Goal: Information Seeking & Learning: Check status

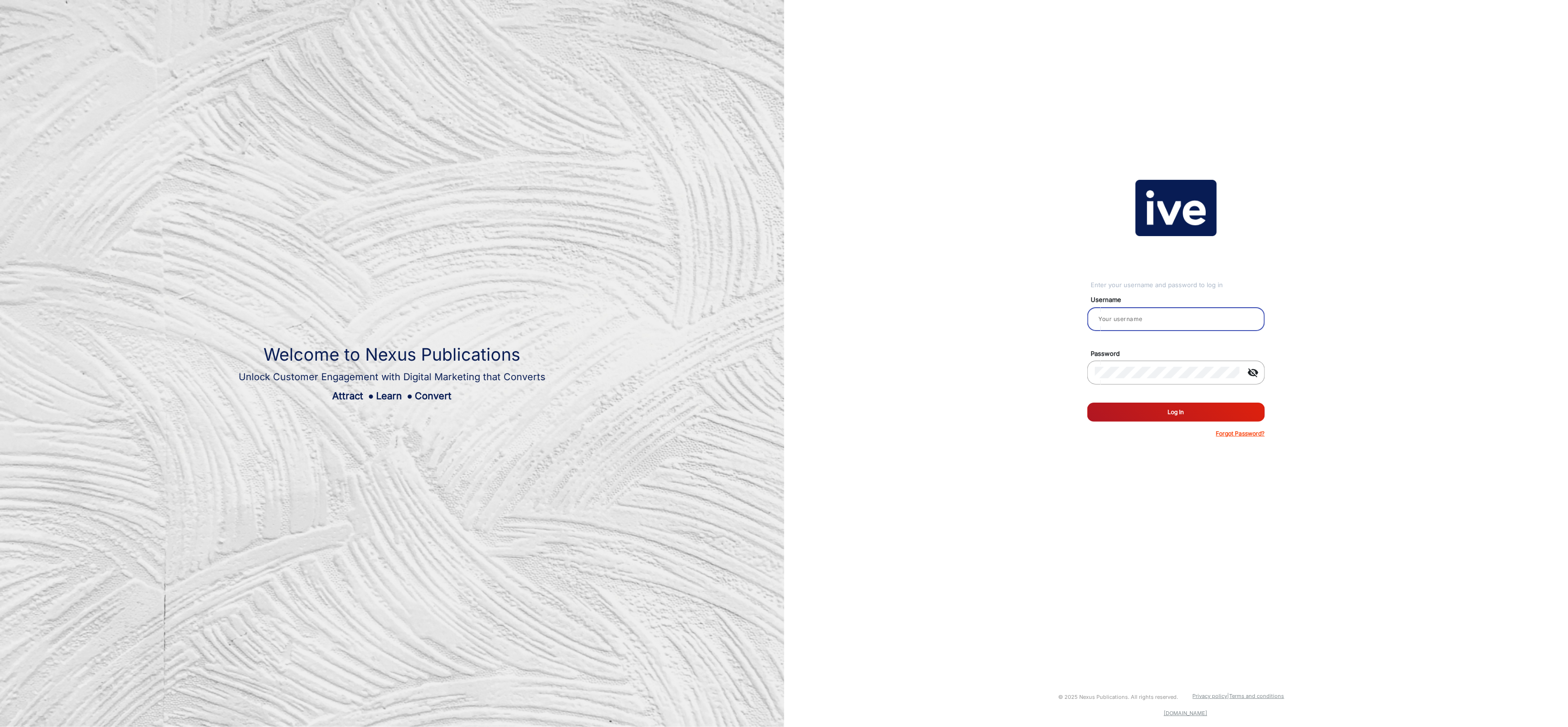
click at [1115, 316] on input "email" at bounding box center [1176, 319] width 163 height 12
type input "[PERSON_NAME]"
click at [1162, 411] on button "Log In" at bounding box center [1176, 412] width 178 height 19
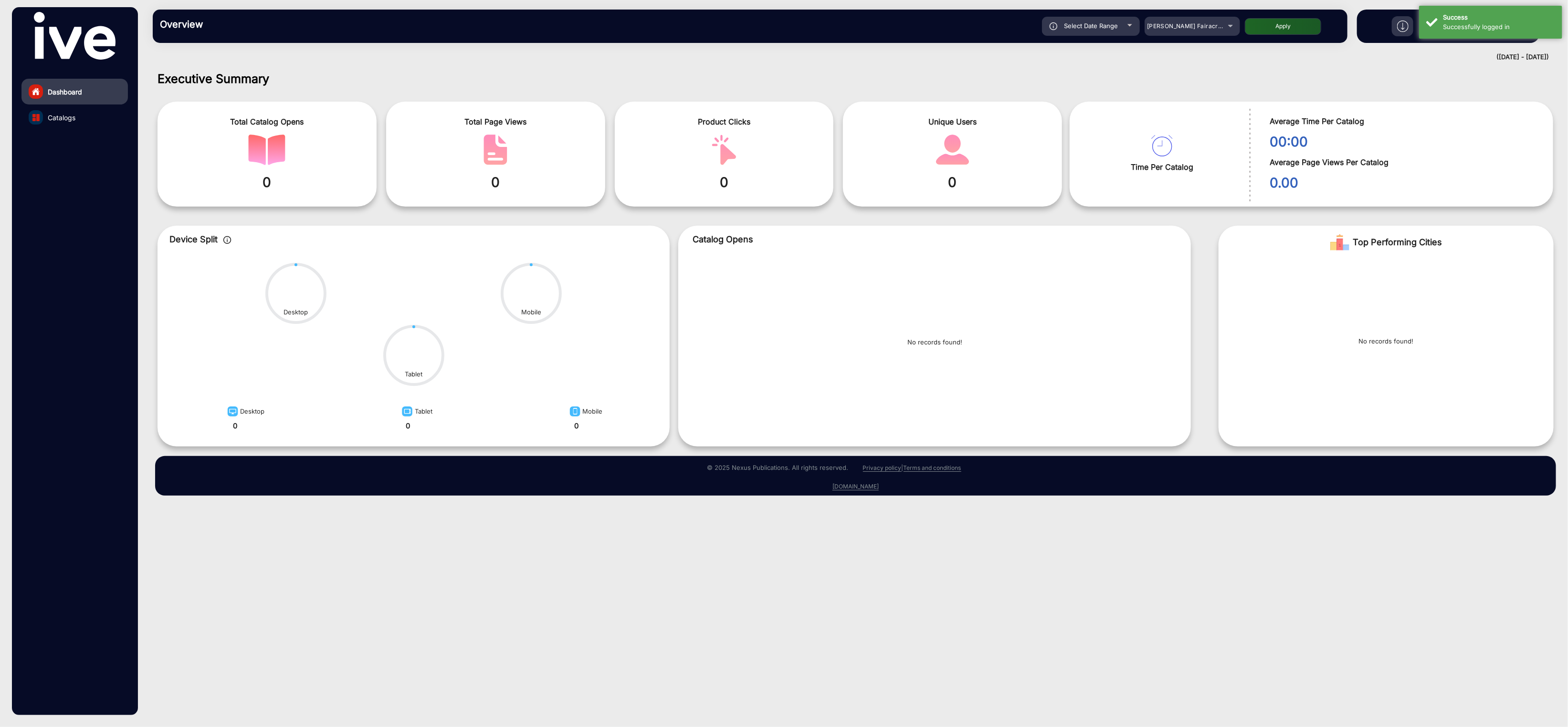
click at [1107, 32] on div "Select Date Range" at bounding box center [1091, 26] width 98 height 19
type input "[DATE]"
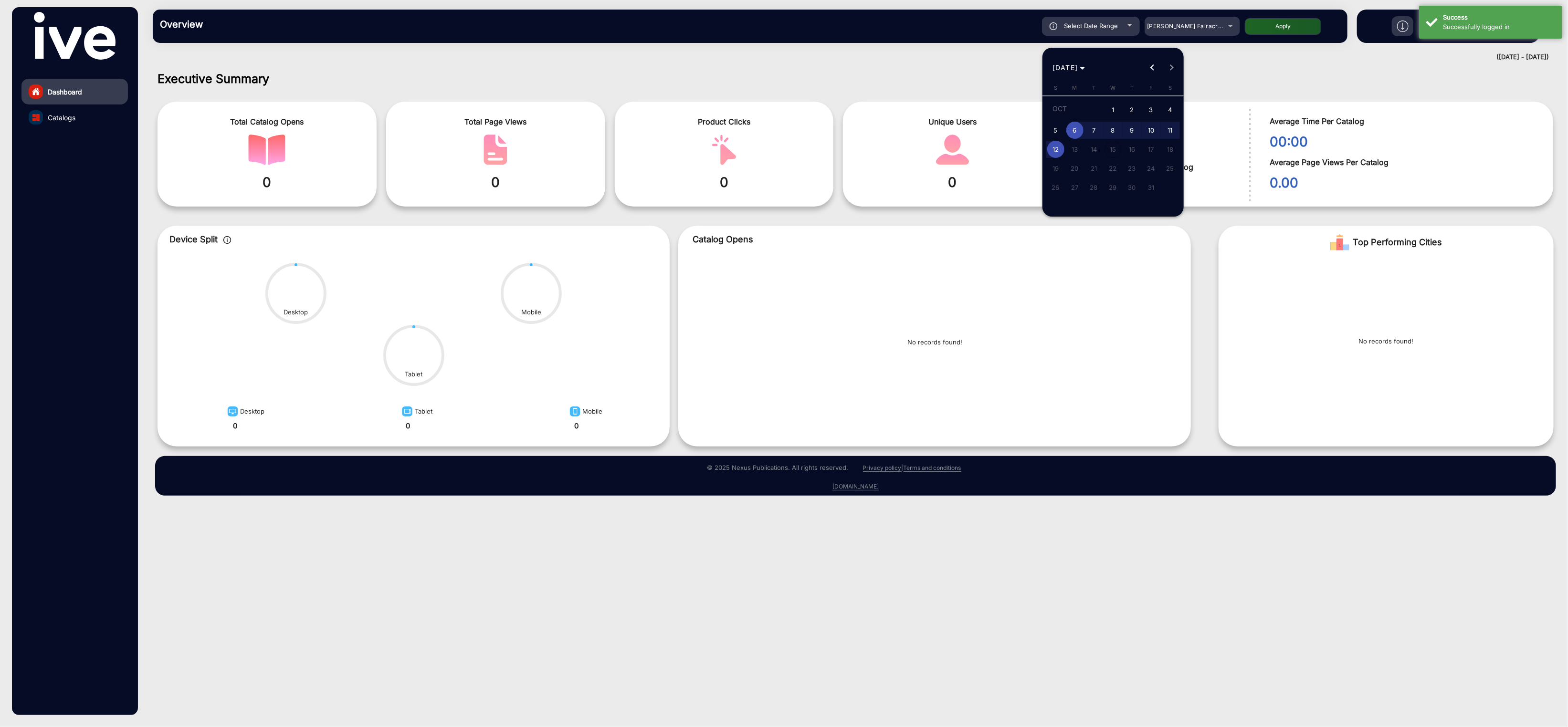
click at [1187, 27] on div at bounding box center [784, 363] width 1568 height 727
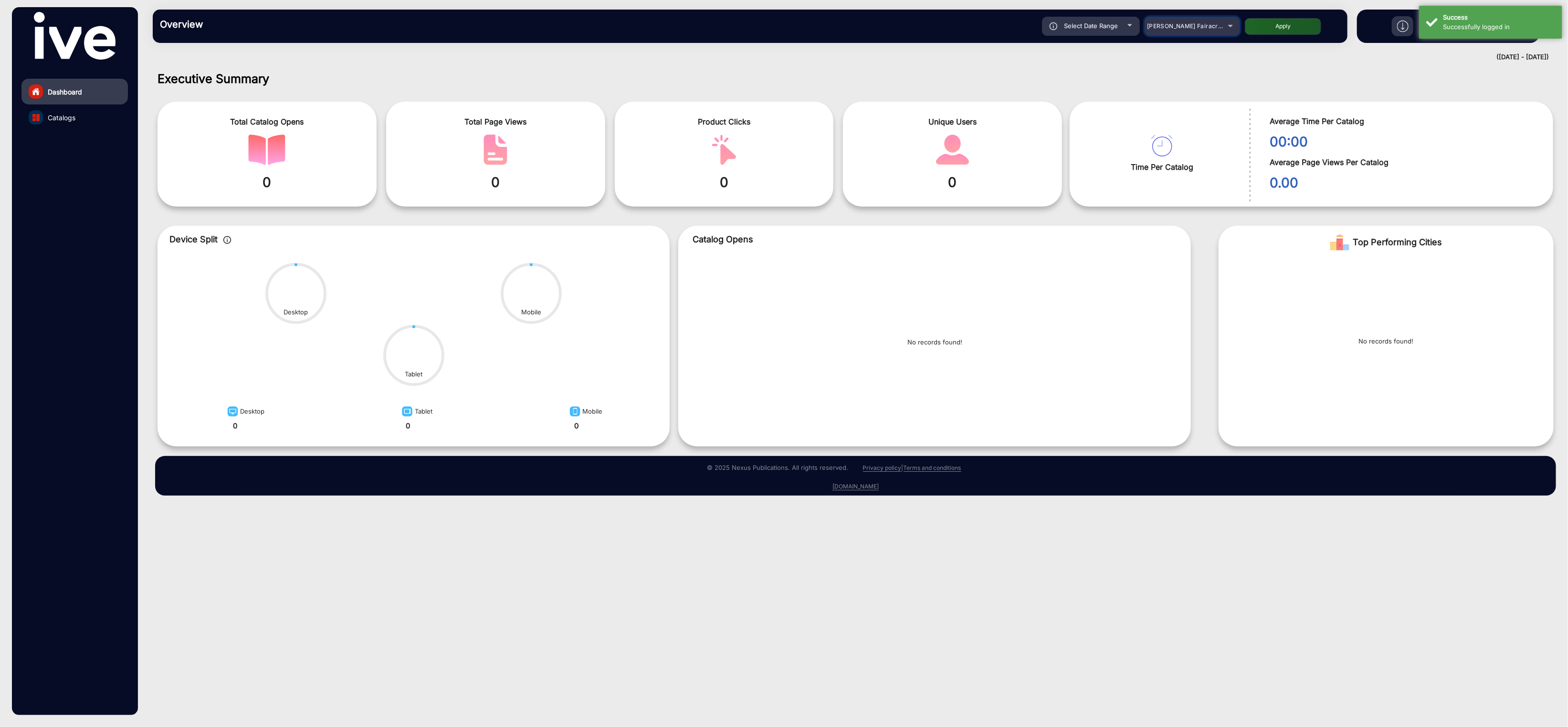
click at [1187, 27] on span "[PERSON_NAME] Fairacre Farms" at bounding box center [1194, 26] width 94 height 7
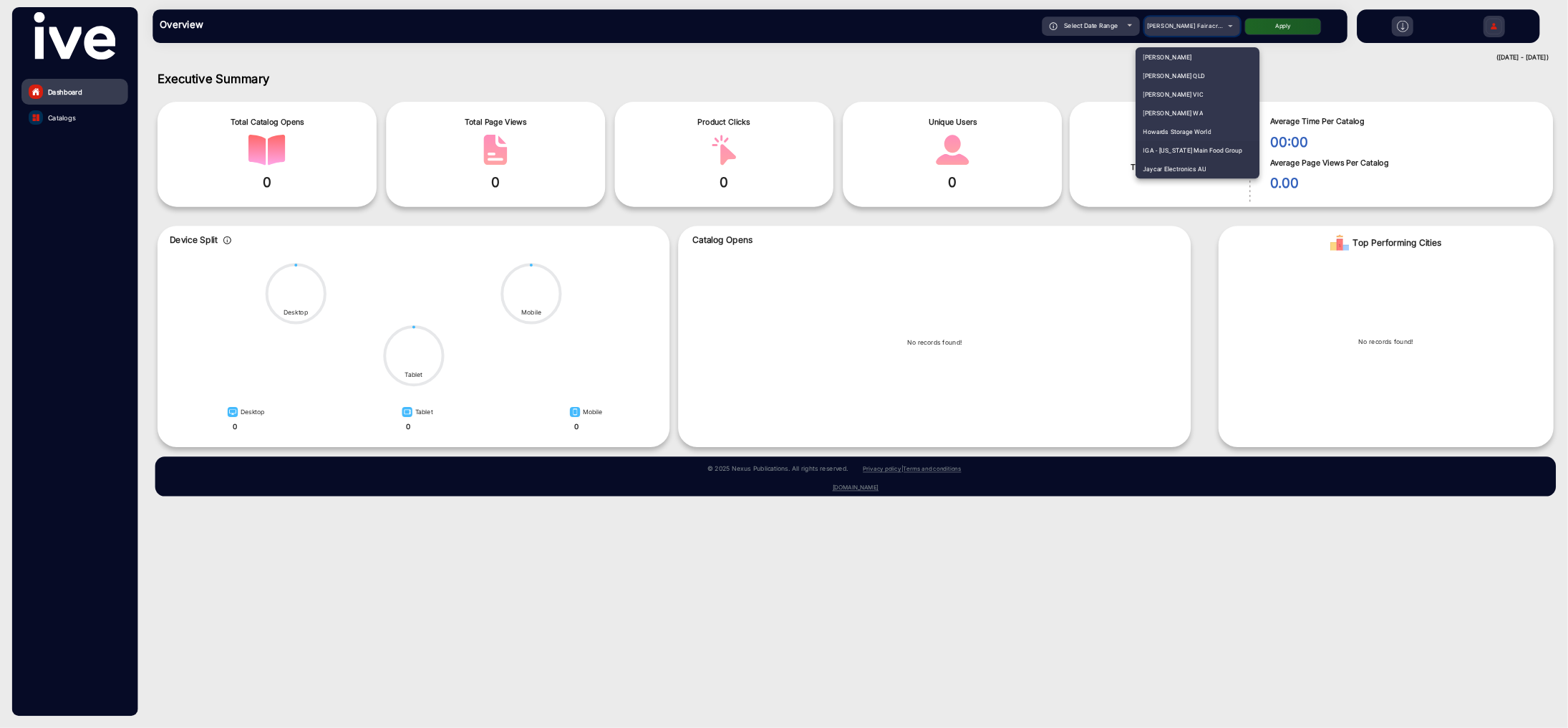
scroll to position [2382, 0]
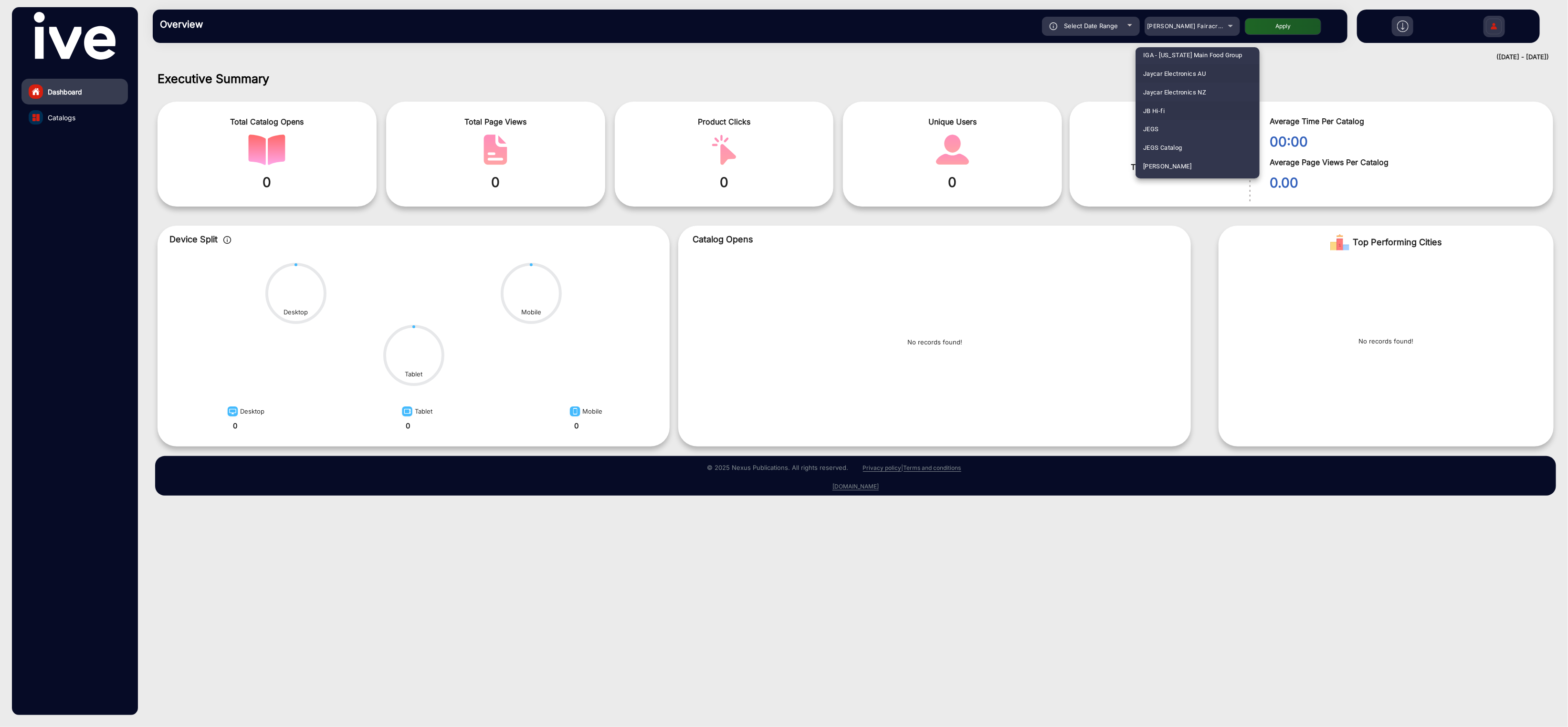
click at [1157, 106] on span "JB Hi-fi" at bounding box center [1153, 111] width 21 height 19
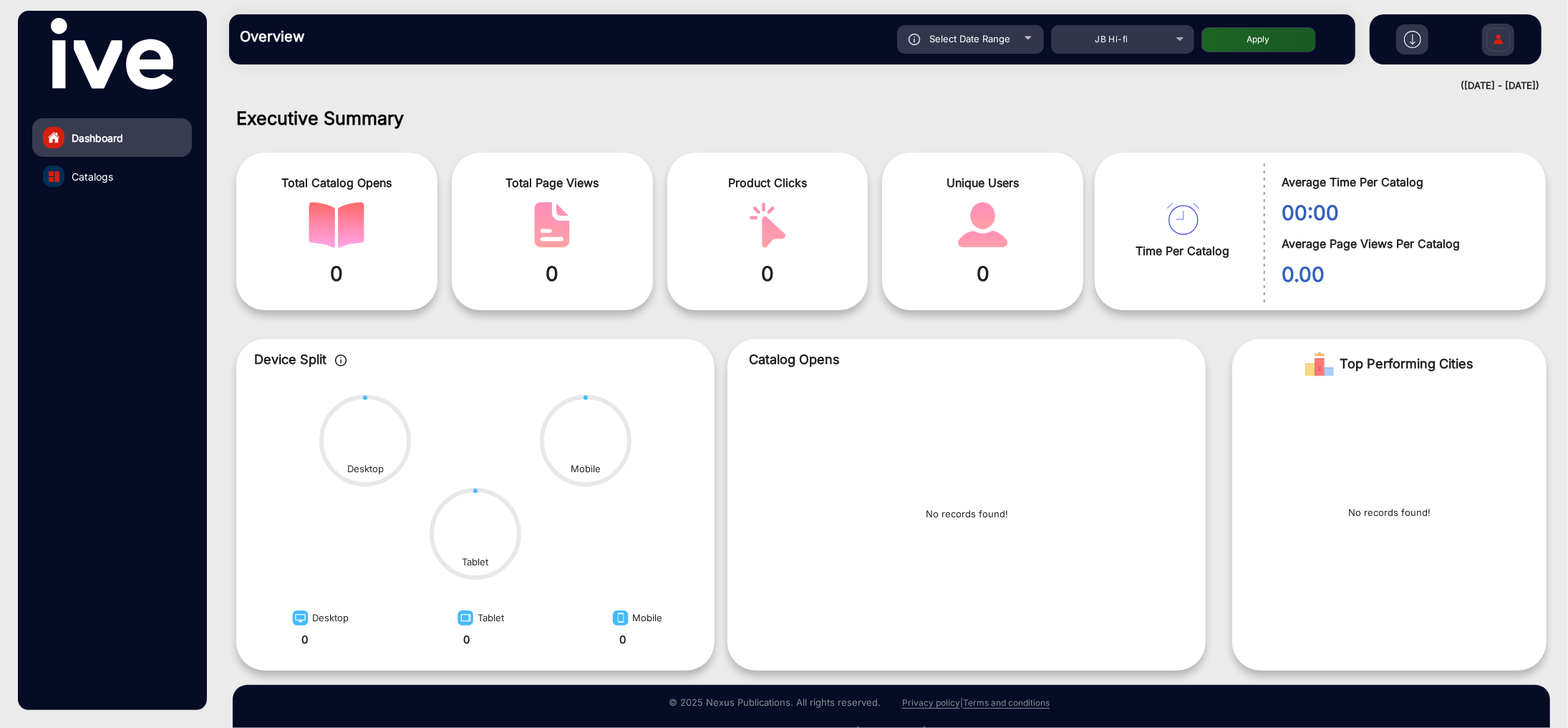
click at [1014, 36] on div "Select Date Range" at bounding box center [971, 38] width 147 height 28
type input "[DATE]"
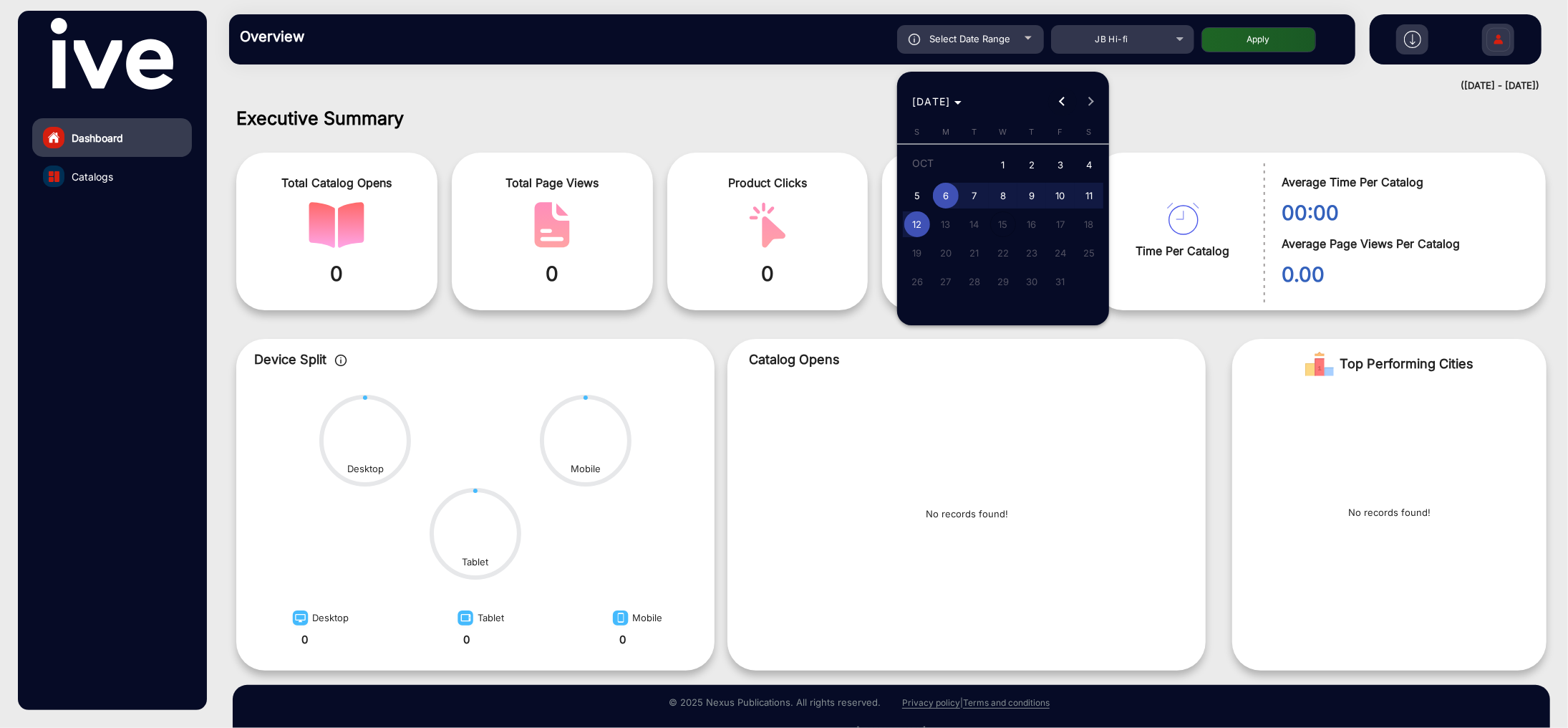
click at [1067, 103] on span "Previous month" at bounding box center [1062, 101] width 28 height 28
click at [1092, 100] on button "Next month" at bounding box center [1090, 101] width 28 height 28
click at [1027, 161] on span "2" at bounding box center [1032, 165] width 26 height 29
type input "[DATE]"
click at [1006, 195] on span "8" at bounding box center [1004, 195] width 26 height 26
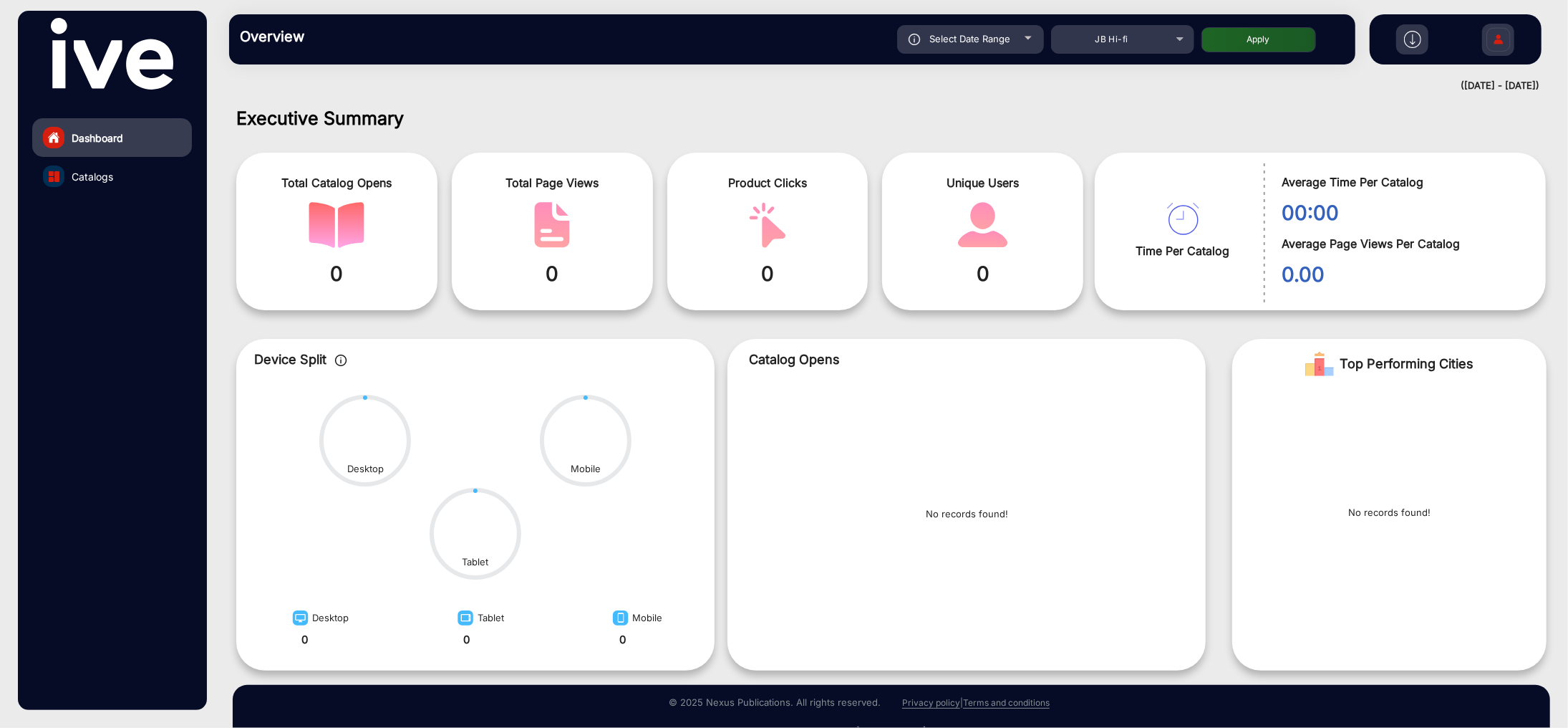
type input "[DATE]"
click at [1261, 39] on button "Apply" at bounding box center [1258, 39] width 114 height 25
type input "[DATE]"
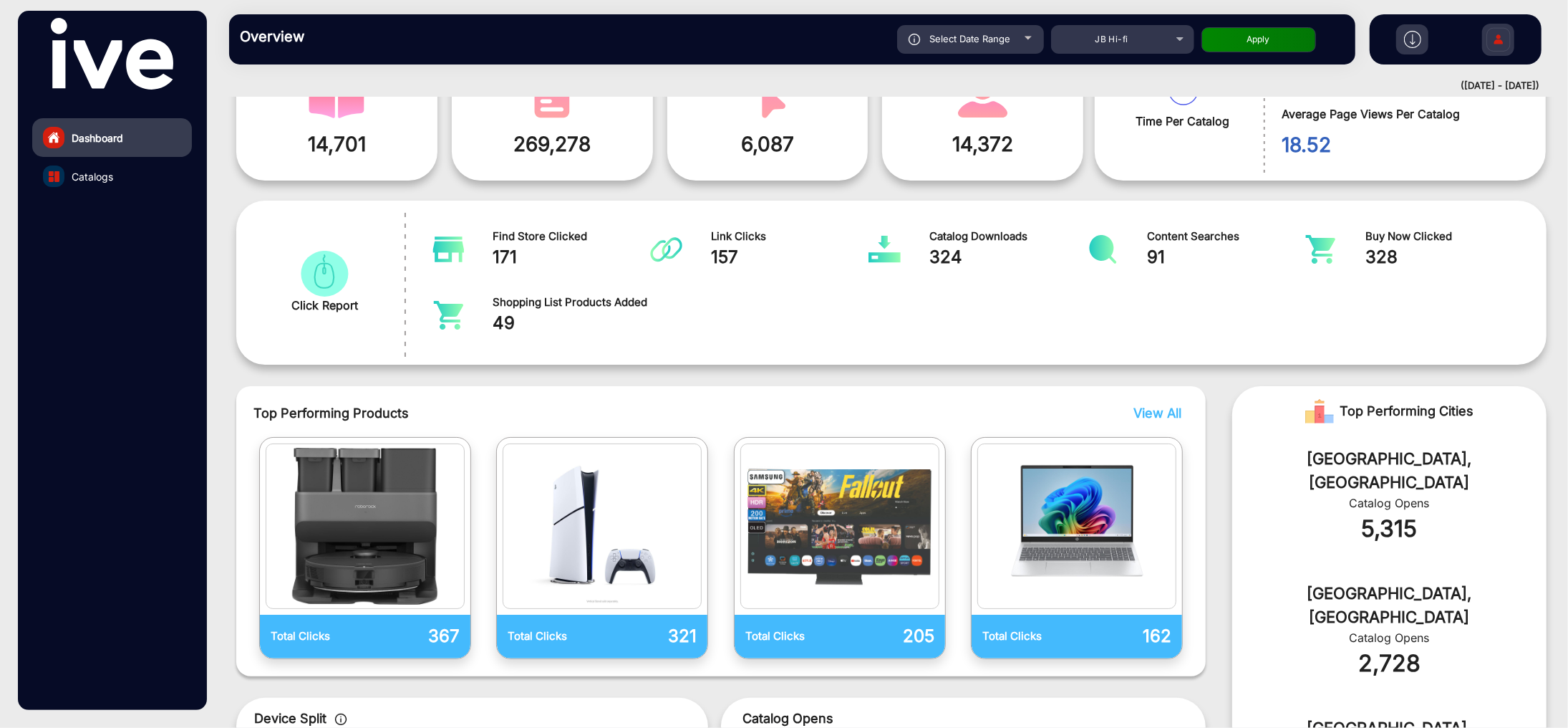
scroll to position [106, 0]
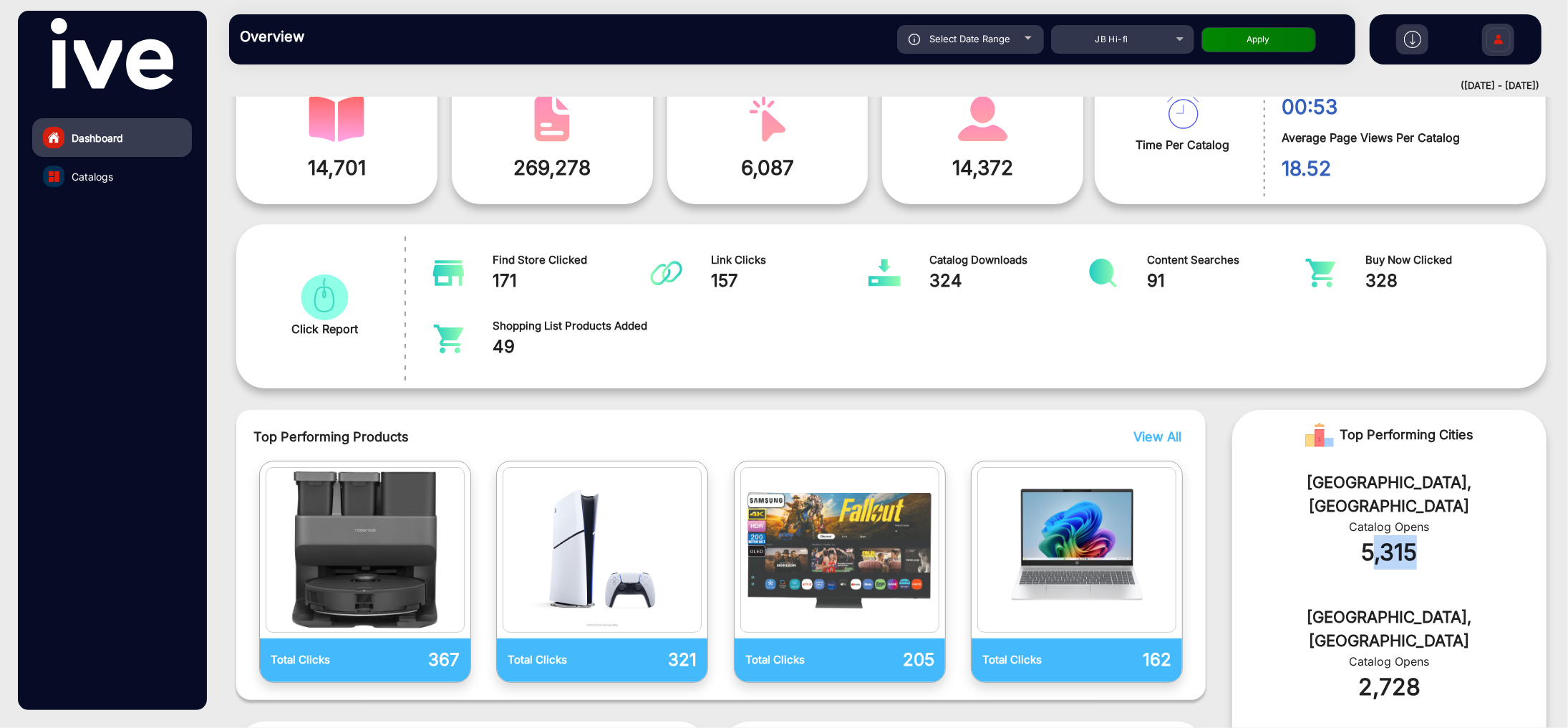
drag, startPoint x: 1365, startPoint y: 530, endPoint x: 1433, endPoint y: 539, distance: 68.6
click at [1433, 539] on div "5,315" at bounding box center [1389, 553] width 271 height 35
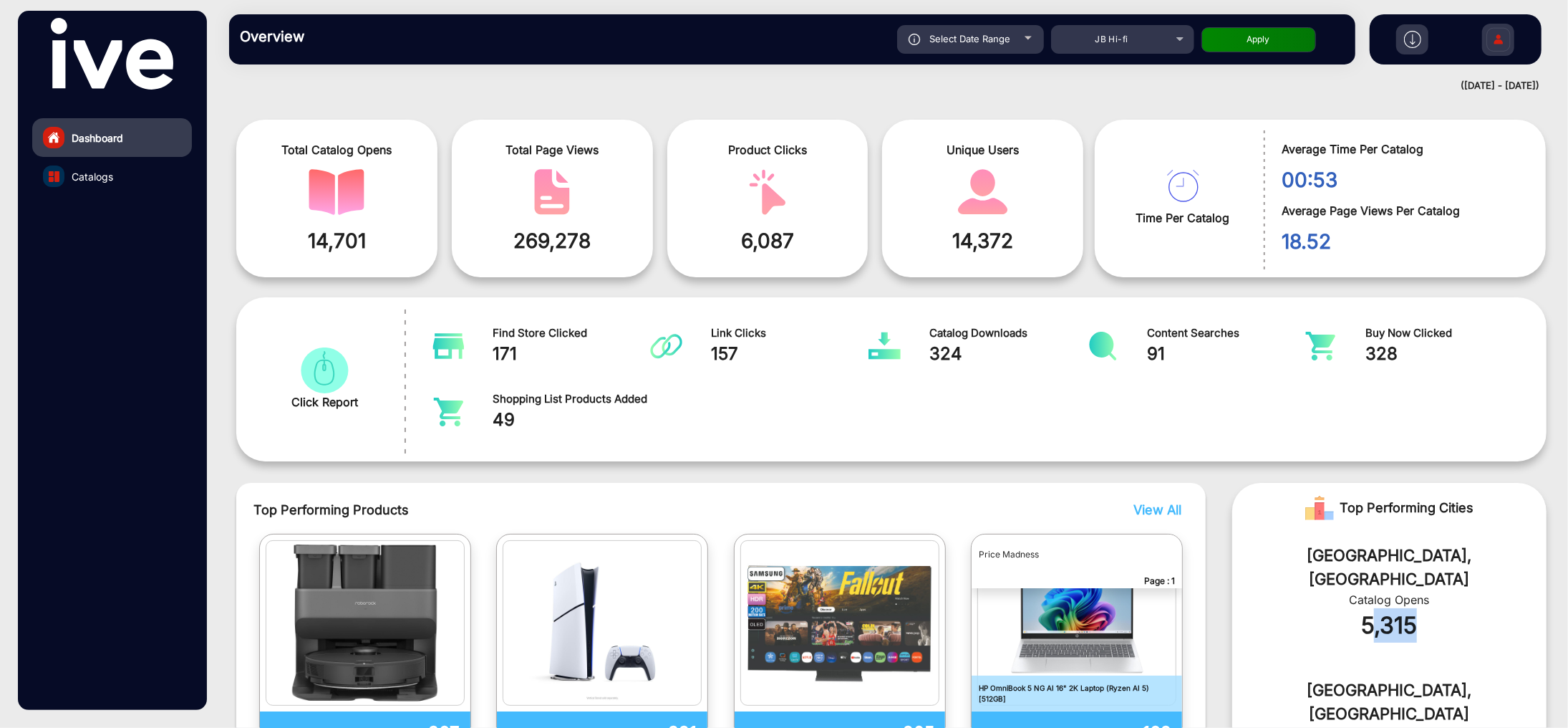
scroll to position [0, 0]
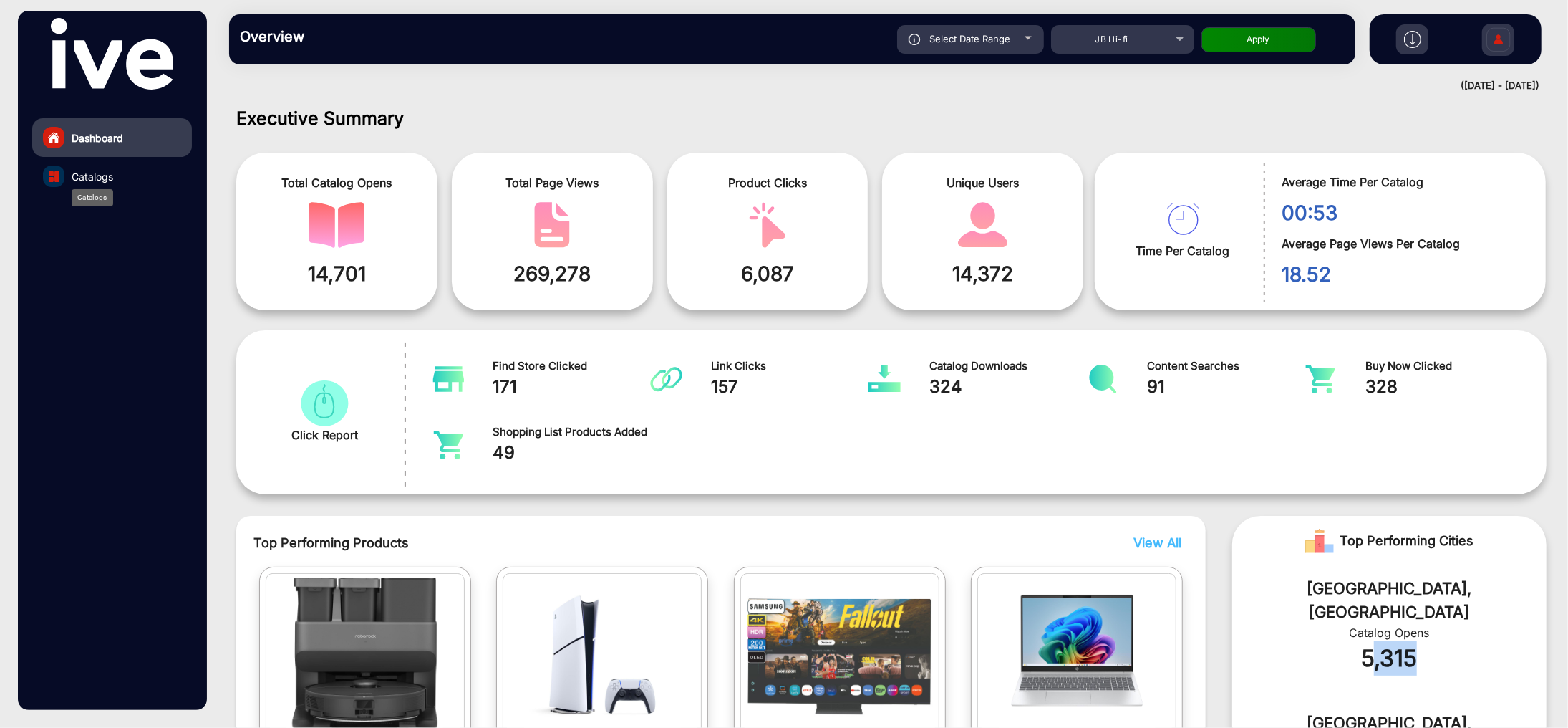
click at [80, 172] on span "Catalogs" at bounding box center [91, 176] width 41 height 15
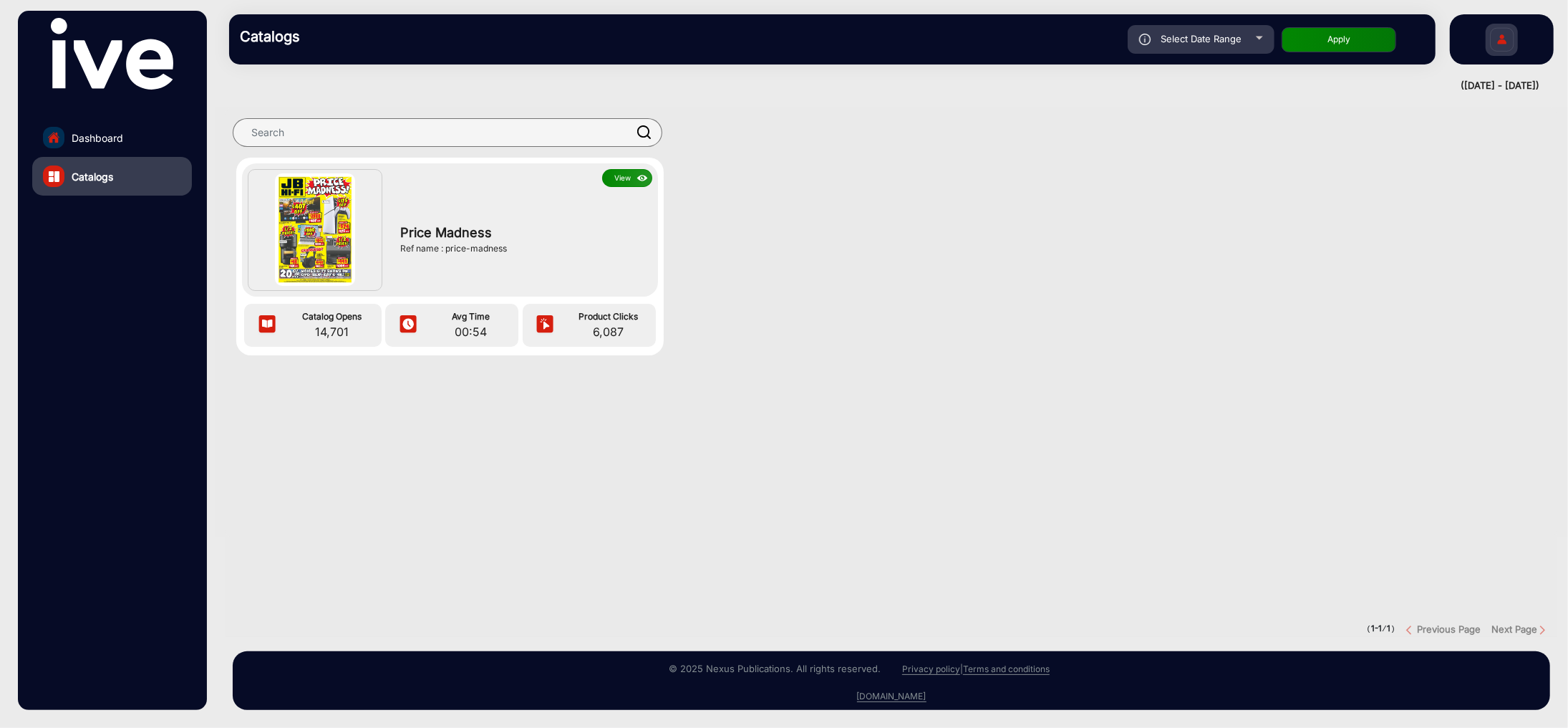
click at [636, 179] on img at bounding box center [643, 178] width 16 height 16
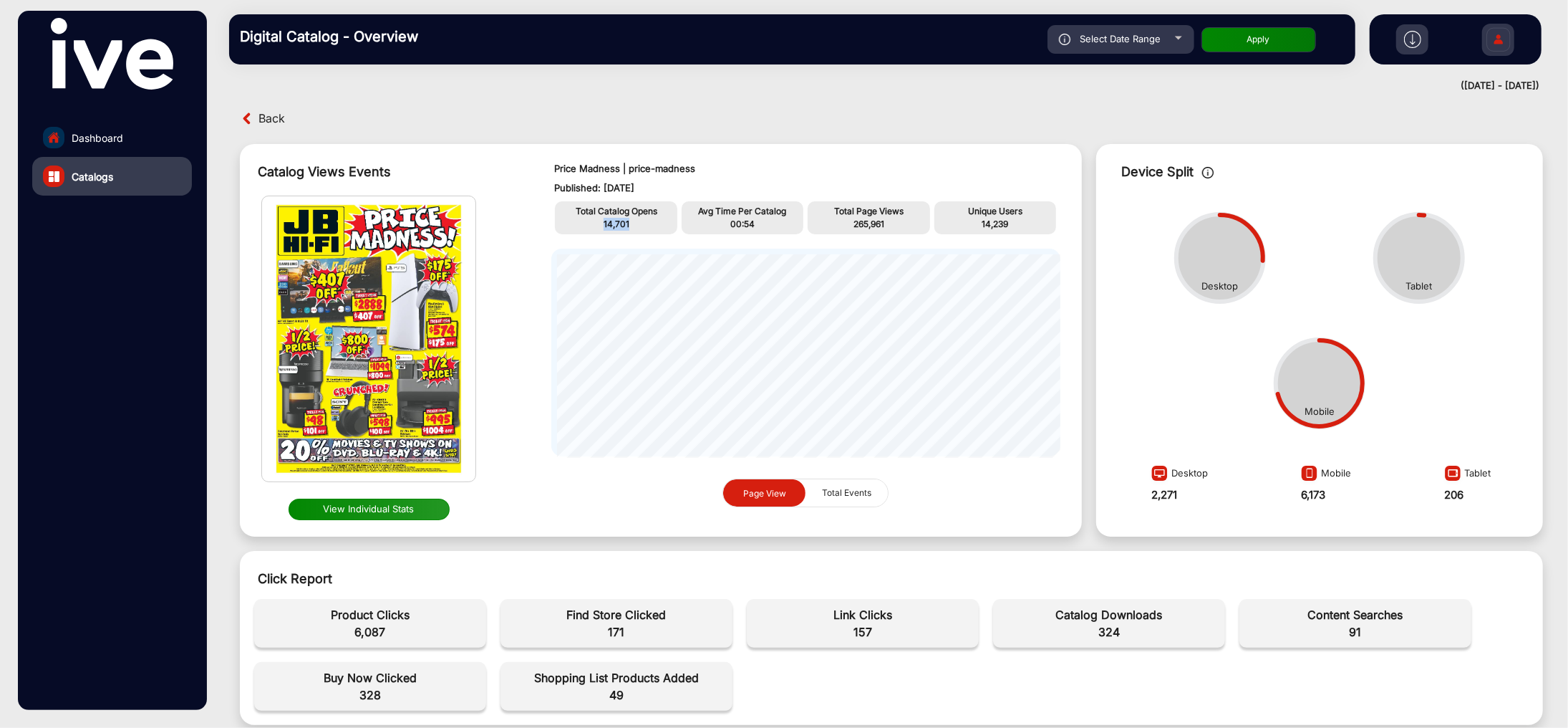
drag, startPoint x: 632, startPoint y: 221, endPoint x: 564, endPoint y: 218, distance: 68.1
click at [564, 218] on p "14,701" at bounding box center [616, 224] width 115 height 13
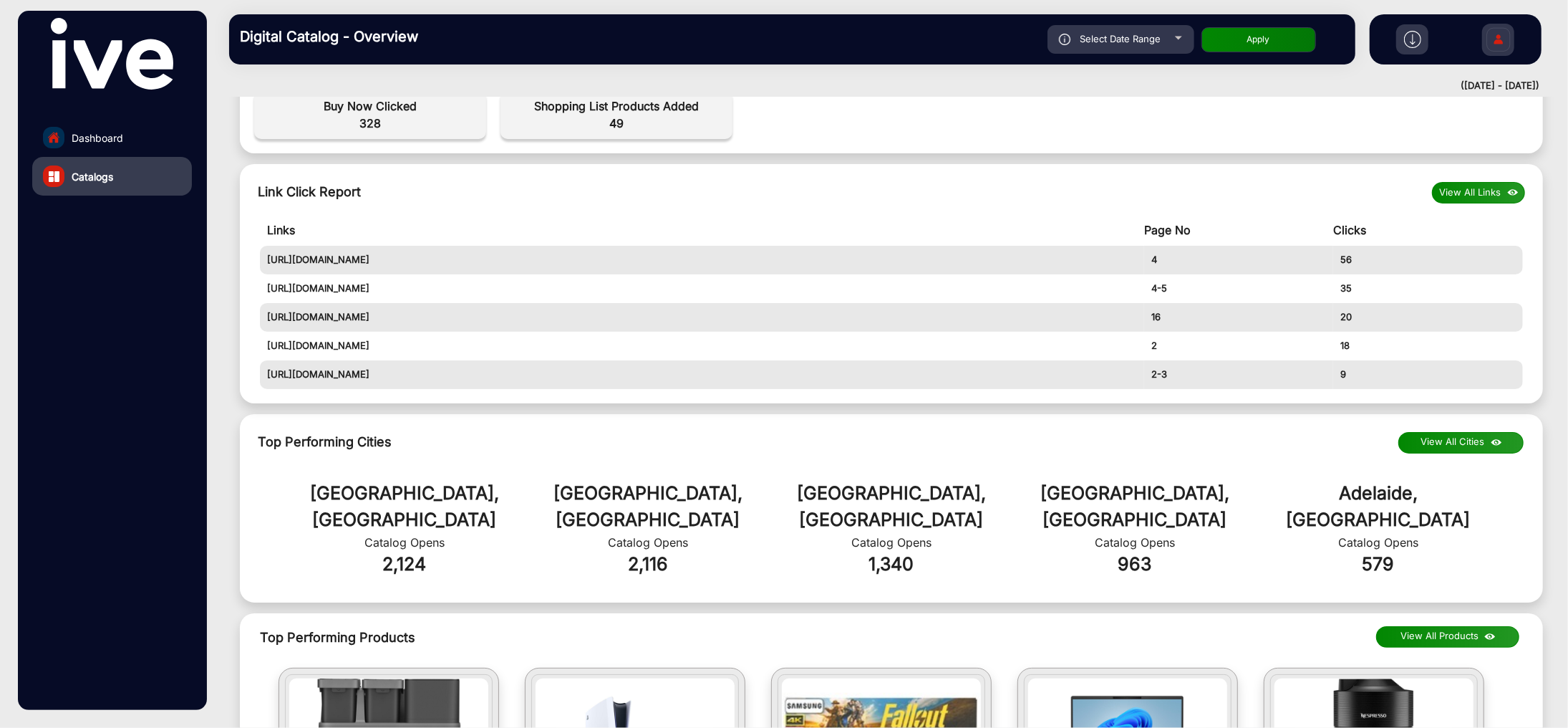
scroll to position [573, 0]
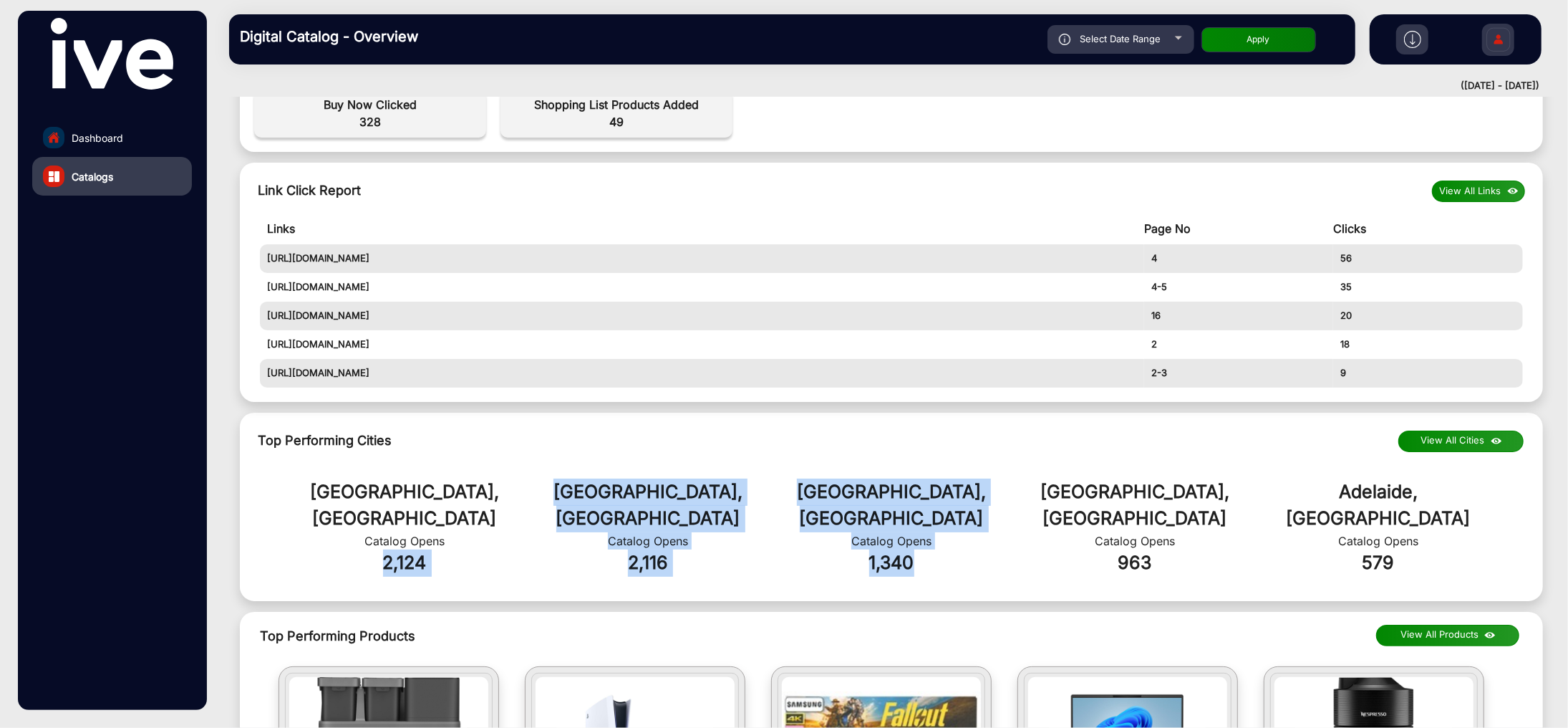
drag, startPoint x: 381, startPoint y: 533, endPoint x: 1008, endPoint y: 543, distance: 627.1
click at [1008, 543] on div "[GEOGRAPHIC_DATA], AU Catalog Opens 2,124 [GEOGRAPHIC_DATA], AU Catalog Opens 2…" at bounding box center [892, 527] width 1289 height 134
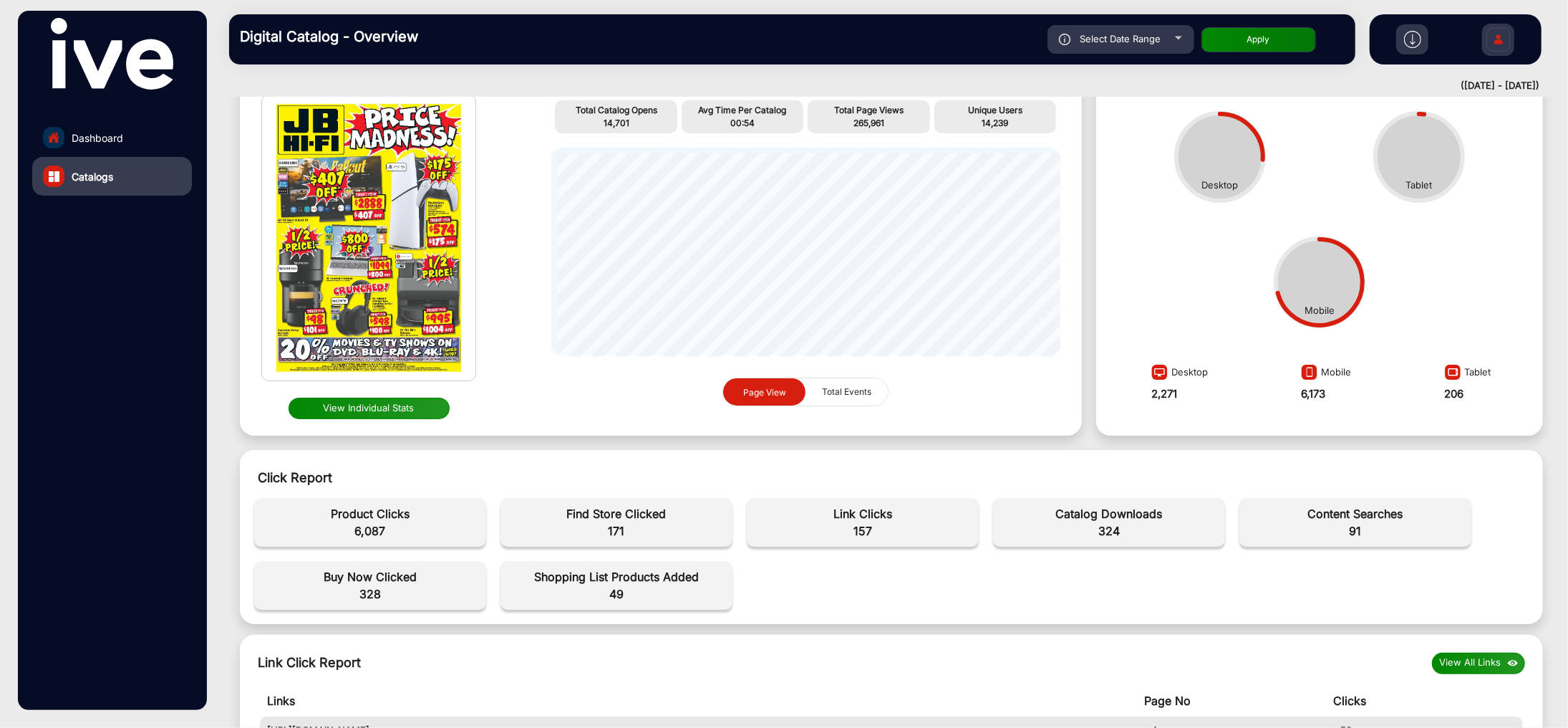
scroll to position [95, 0]
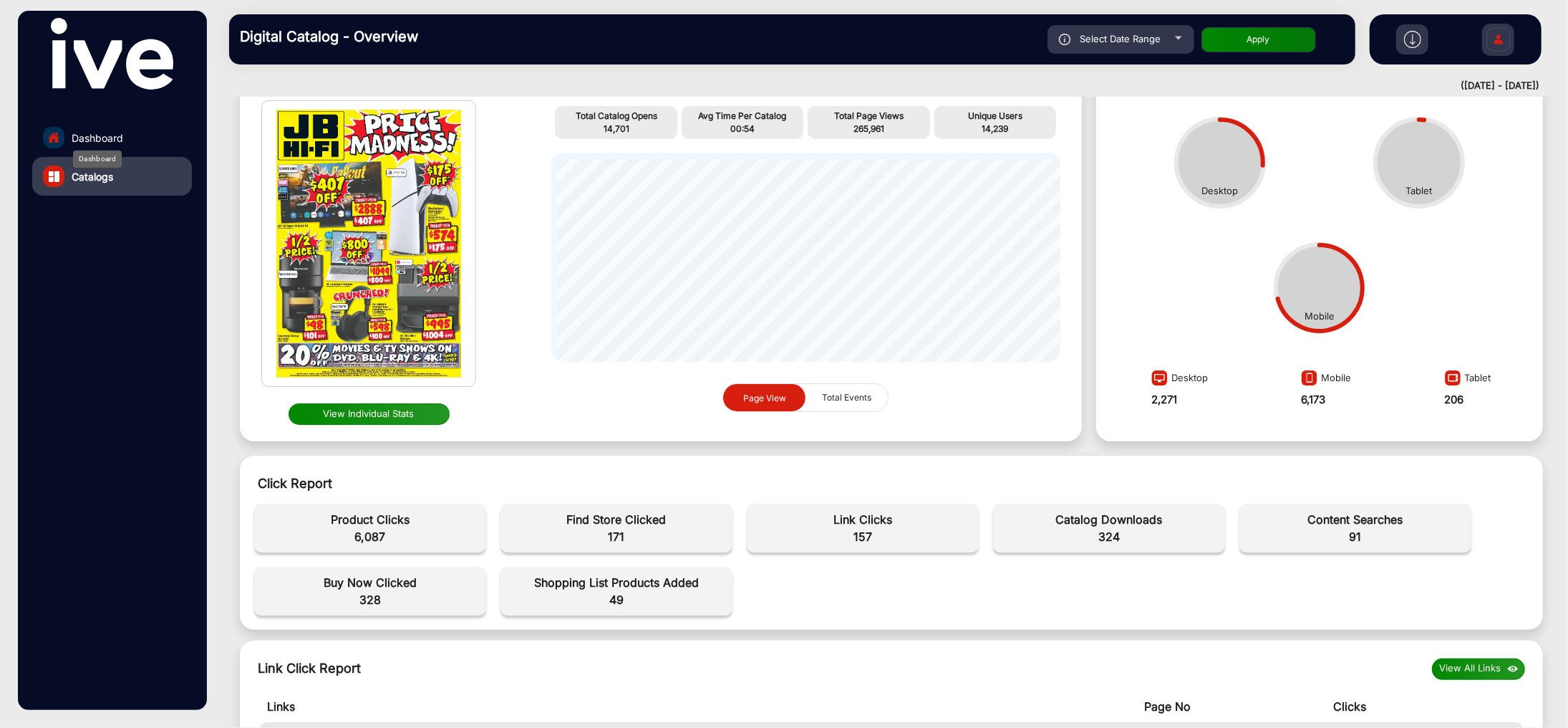
click at [108, 132] on span "Dashboard" at bounding box center [97, 138] width 51 height 15
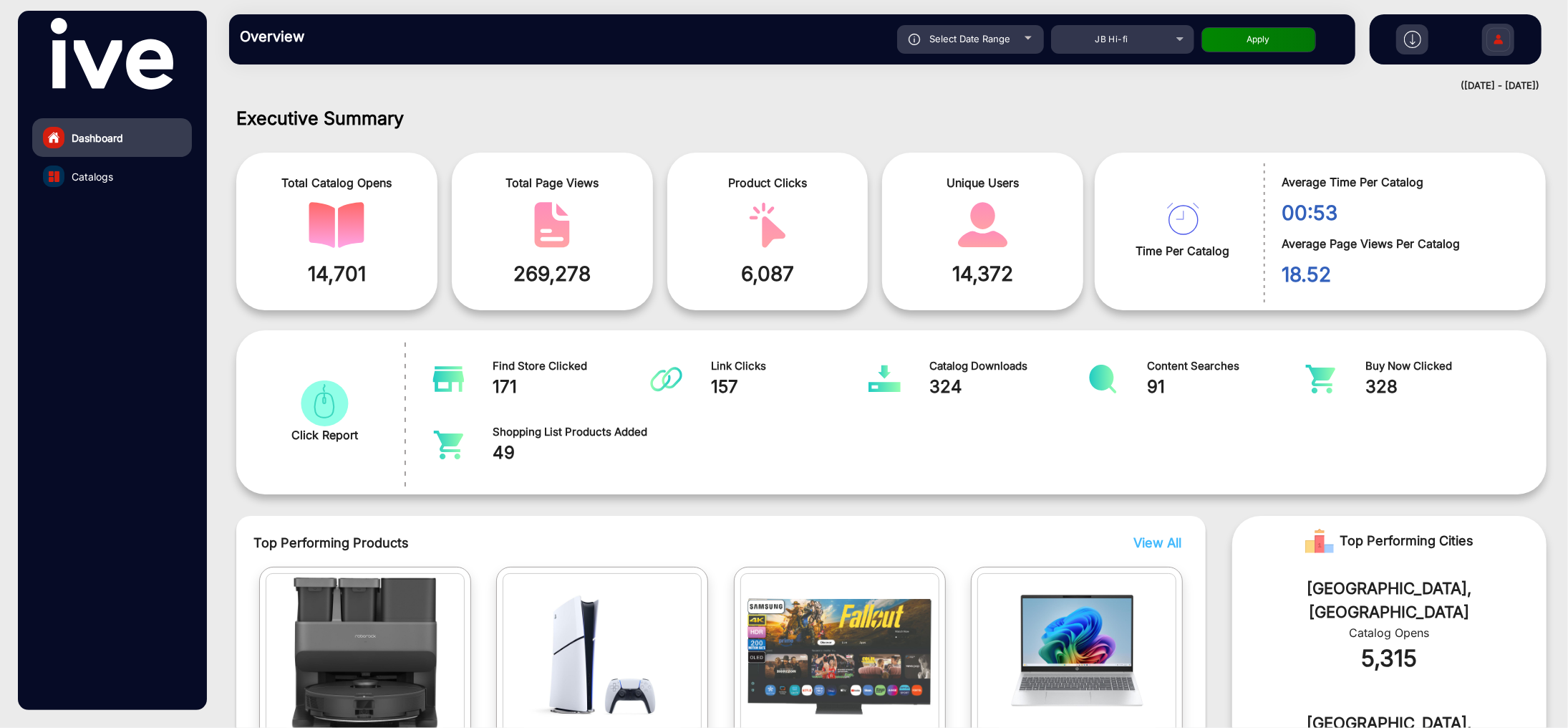
click at [1416, 39] on img at bounding box center [1413, 39] width 17 height 17
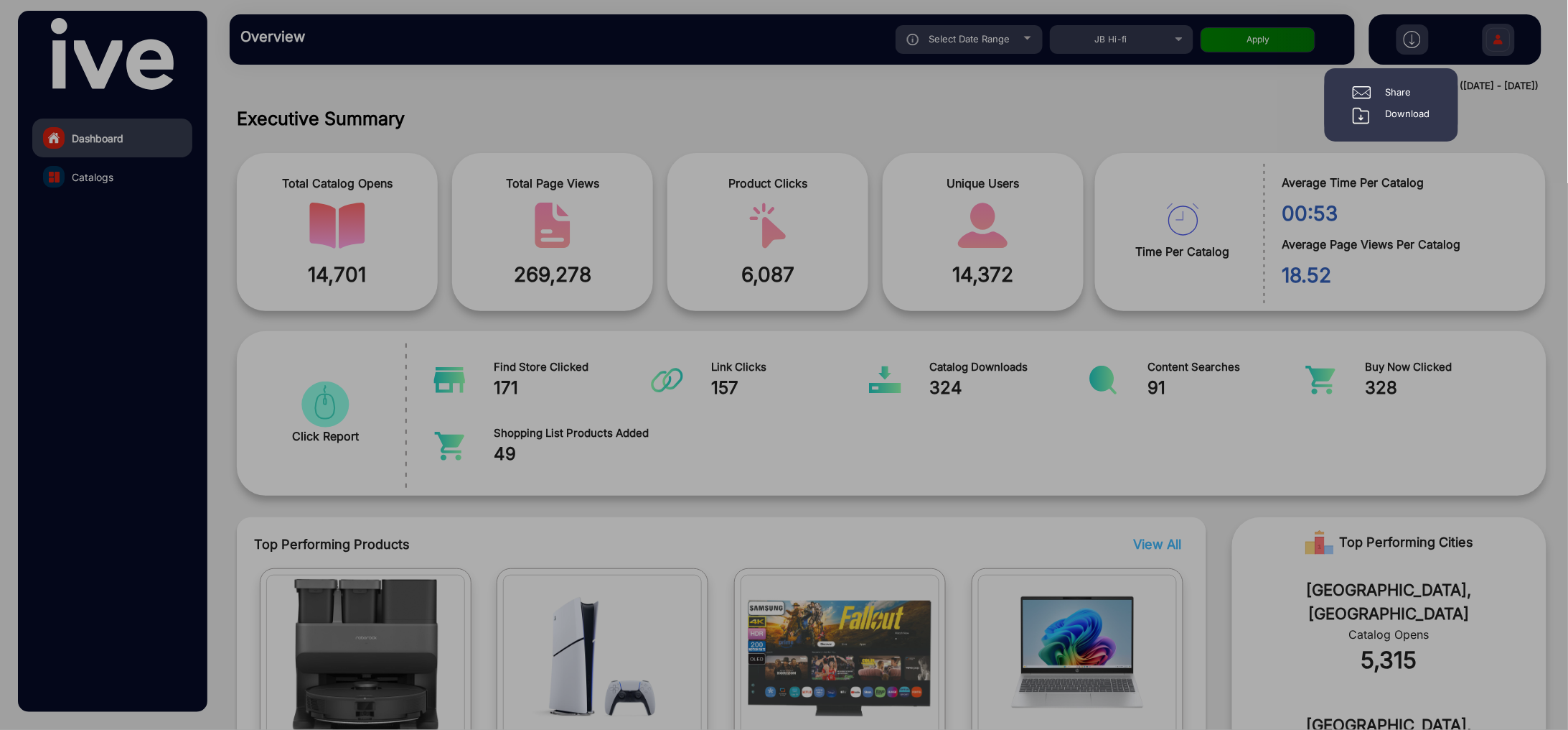
click at [1399, 114] on div "Download" at bounding box center [1408, 115] width 45 height 17
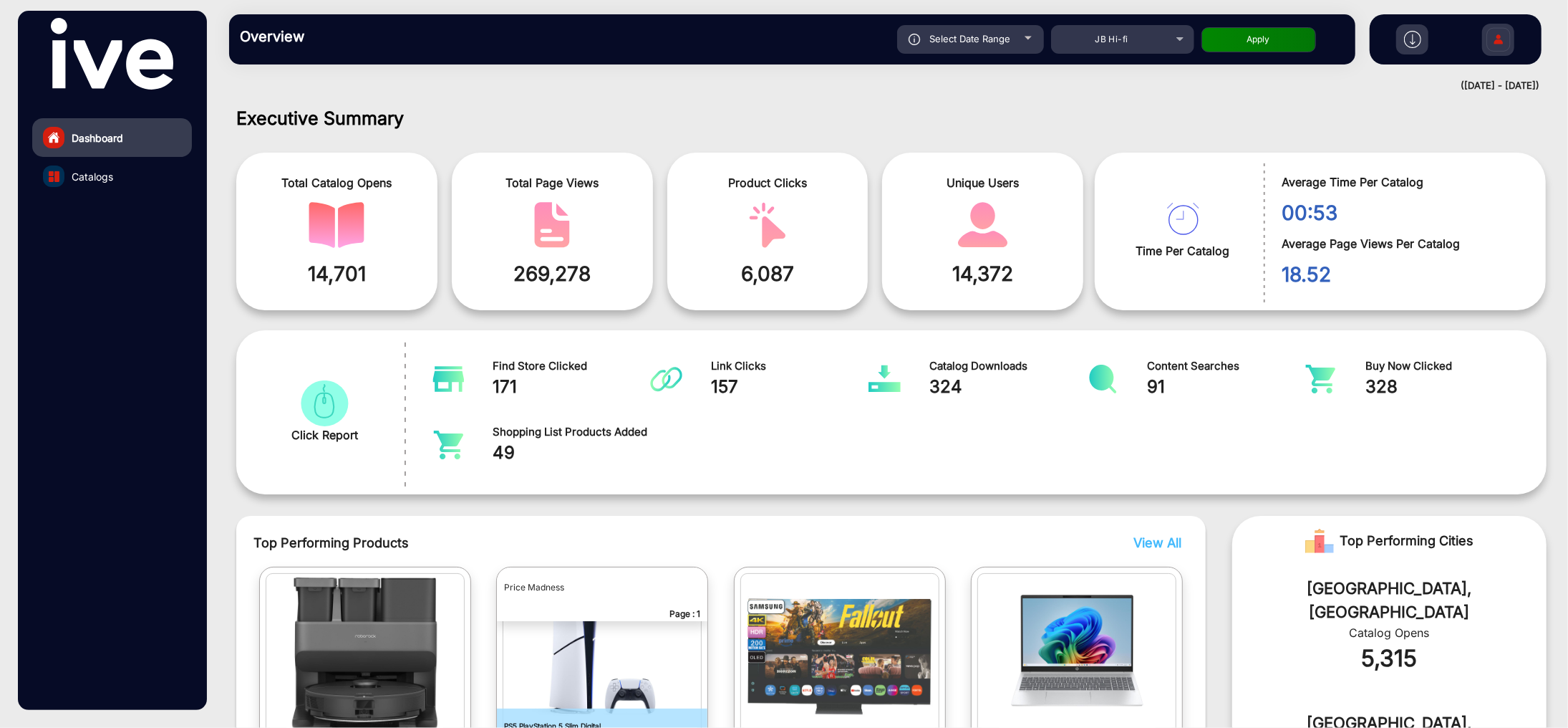
drag, startPoint x: 546, startPoint y: 665, endPoint x: 600, endPoint y: 600, distance: 84.5
click at [82, 174] on span "Catalogs" at bounding box center [91, 176] width 41 height 15
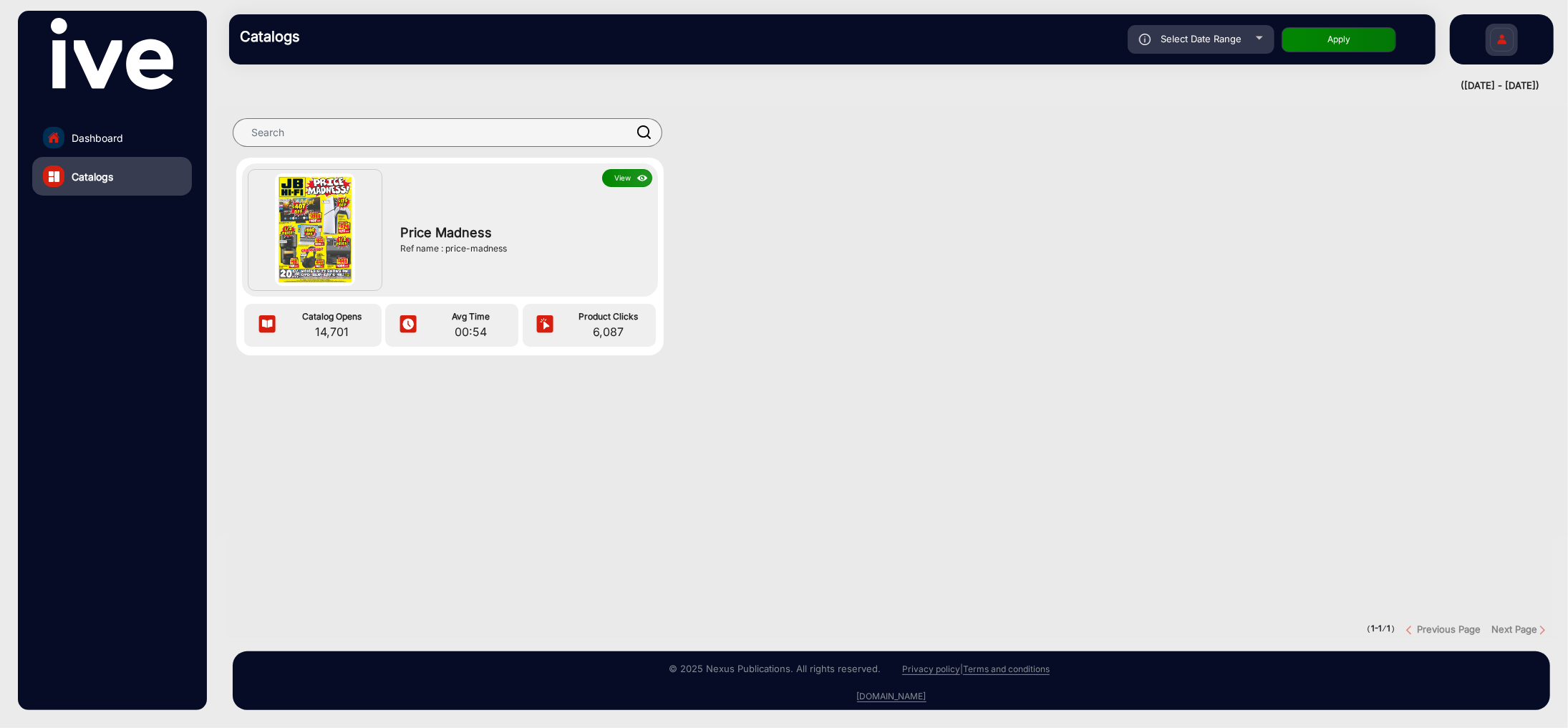
click at [622, 174] on button "View" at bounding box center [626, 178] width 50 height 18
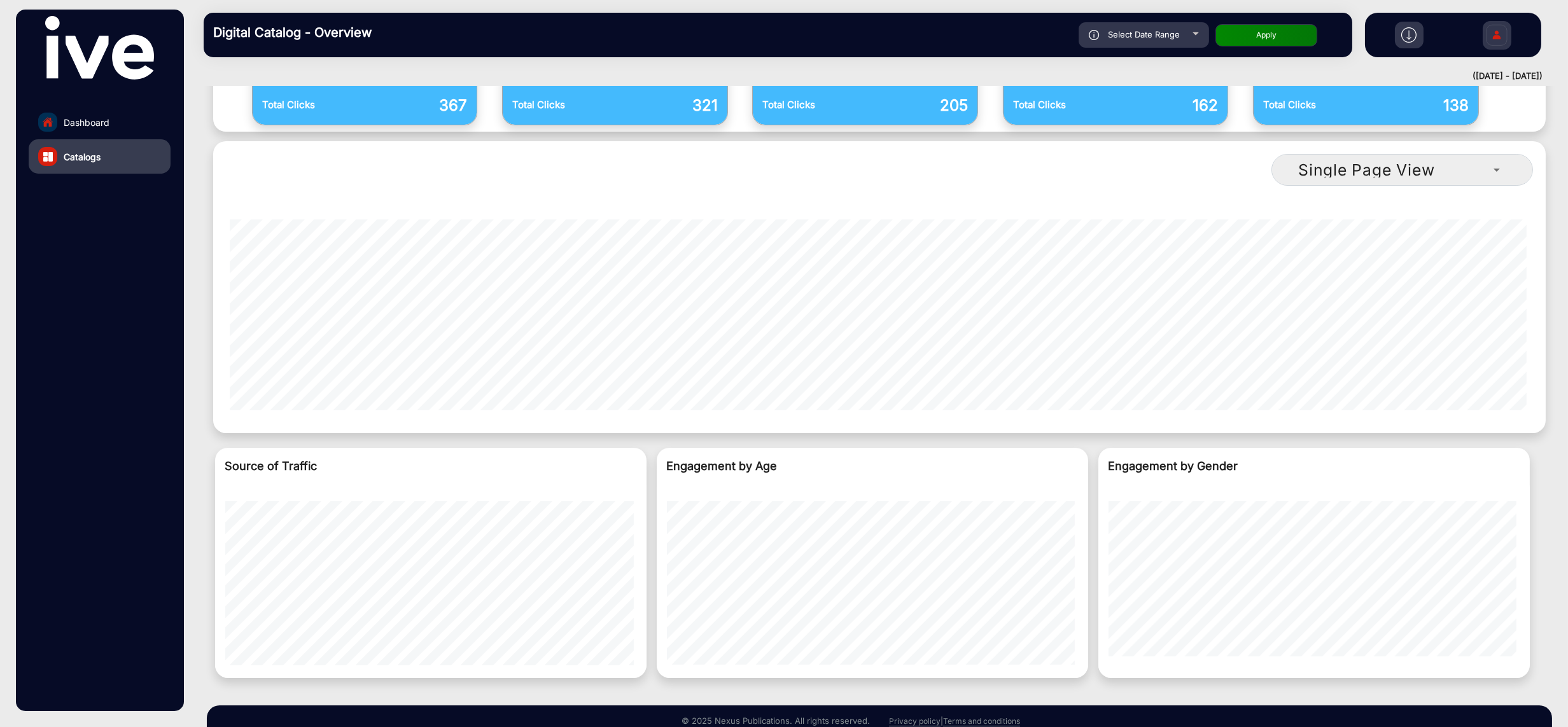
scroll to position [1194, 0]
